Goal: Task Accomplishment & Management: Use online tool/utility

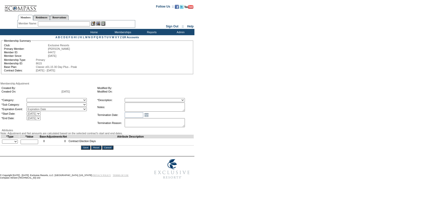
click at [67, 99] on select "A La Carte Days Contract Election Days Converted Days [MEDICAL_DATA] Other Refe…" at bounding box center [57, 100] width 60 height 4
select select "56"
click at [37, 98] on select "A La Carte Days Contract Election Days Converted Days [MEDICAL_DATA] Other Refe…" at bounding box center [57, 100] width 60 height 4
drag, startPoint x: 58, startPoint y: 104, endPoint x: 56, endPoint y: 107, distance: 3.7
click at [58, 104] on select "Miscellaneous Adjustment" at bounding box center [57, 104] width 60 height 4
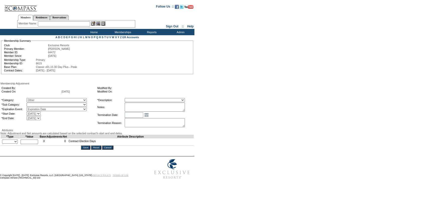
select select "179"
click at [37, 103] on select "Miscellaneous Adjustment" at bounding box center [57, 104] width 60 height 4
click at [12, 143] on select "+ - Override" at bounding box center [10, 141] width 16 height 4
select select "3"
click at [3, 143] on select "+ - Override" at bounding box center [10, 141] width 16 height 4
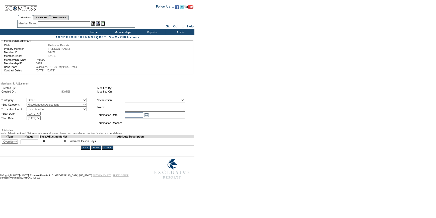
click at [35, 144] on input "text" at bounding box center [30, 141] width 18 height 5
type input "20"
click at [138, 100] on select "Membership/Transfer Fee Adjustment Membership Fee Adjustment Add-On Fee Adjustm…" at bounding box center [155, 100] width 60 height 4
select select "275"
click at [134, 98] on select "Membership/Transfer Fee Adjustment Membership Fee Adjustment Add-On Fee Adjustm…" at bounding box center [155, 100] width 60 height 4
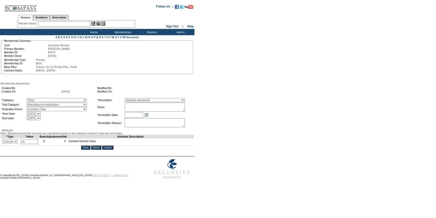
click at [86, 149] on input "Save" at bounding box center [85, 147] width 9 height 4
